Goal: Information Seeking & Learning: Learn about a topic

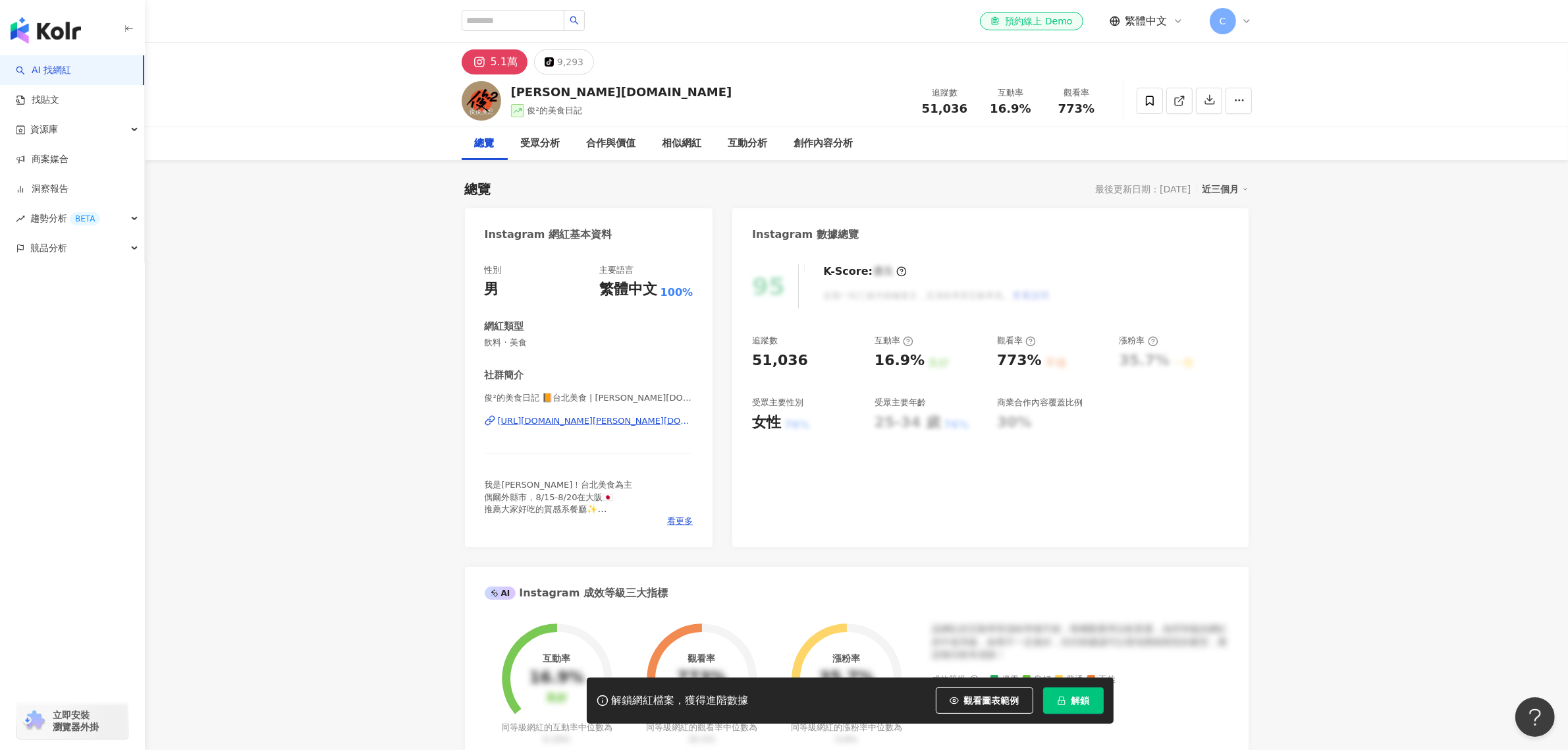
click at [811, 77] on div "jim.foodie.tw 俊²的美食日記 追蹤數 51,036 互動率 16.9% 觀看率 773%" at bounding box center [856, 101] width 843 height 52
